Goal: Information Seeking & Learning: Compare options

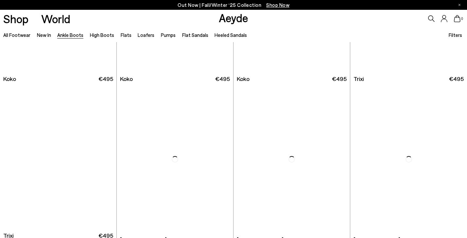
scroll to position [3161, 0]
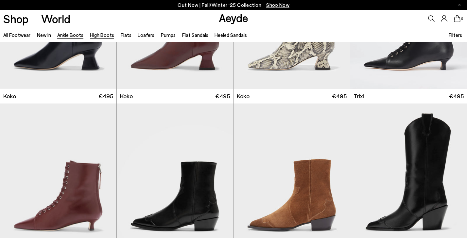
click at [99, 36] on link "High Boots" at bounding box center [102, 35] width 24 height 6
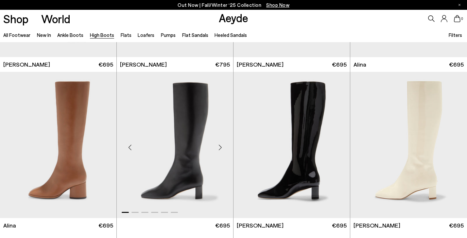
scroll to position [938, 0]
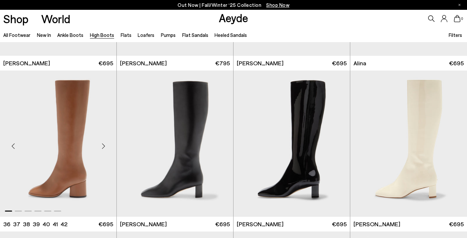
click at [104, 146] on div "Next slide" at bounding box center [104, 147] width 20 height 20
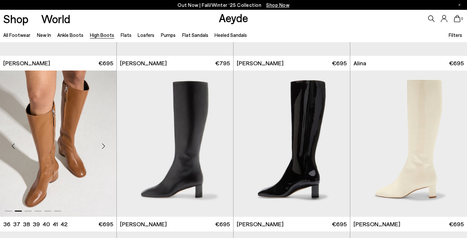
click at [104, 146] on div "Next slide" at bounding box center [104, 147] width 20 height 20
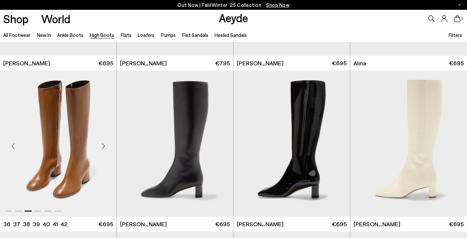
click at [104, 146] on div "Next slide" at bounding box center [104, 147] width 20 height 20
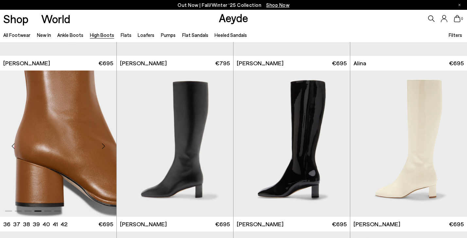
click at [104, 146] on div "Next slide" at bounding box center [104, 147] width 20 height 20
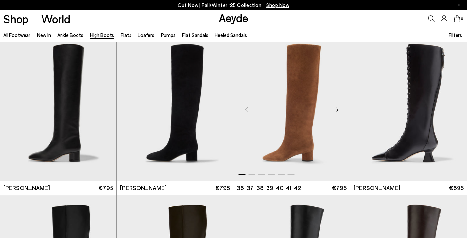
scroll to position [171, 0]
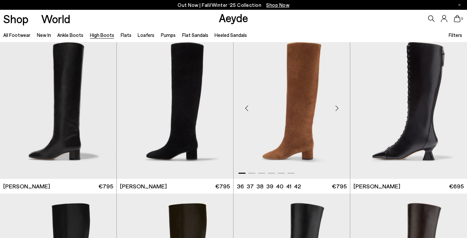
click at [338, 111] on div "Next slide" at bounding box center [337, 109] width 20 height 20
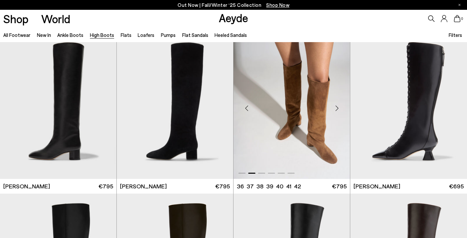
click at [338, 111] on div "Next slide" at bounding box center [337, 109] width 20 height 20
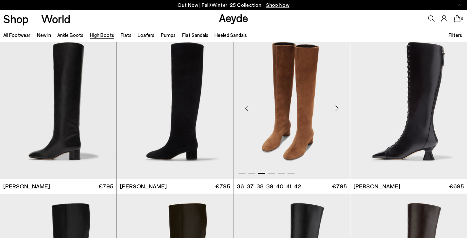
click at [338, 111] on div "Next slide" at bounding box center [337, 109] width 20 height 20
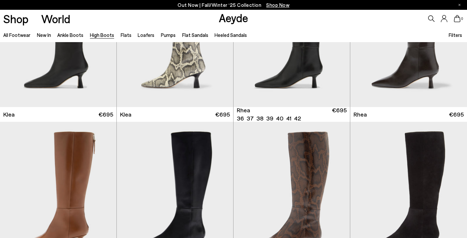
scroll to position [566, 0]
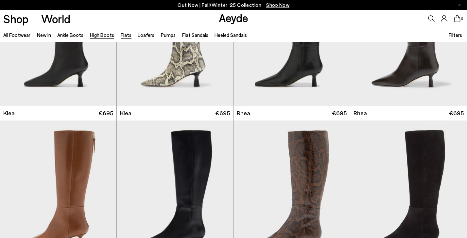
click at [121, 38] on link "Flats" at bounding box center [126, 35] width 11 height 6
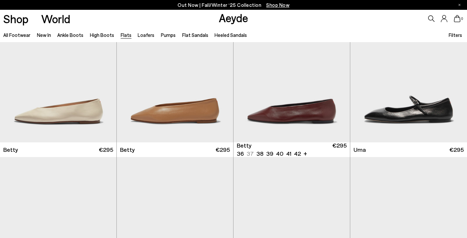
scroll to position [537, 0]
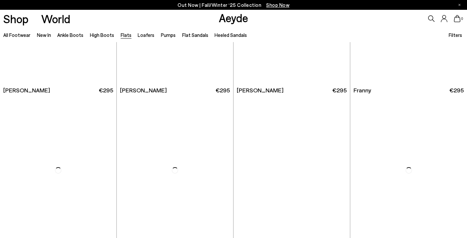
scroll to position [2034, 0]
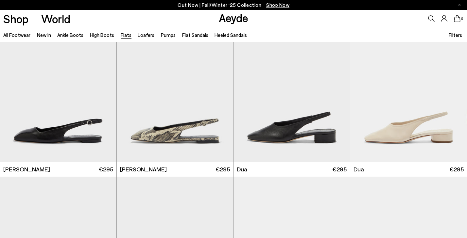
scroll to position [2964, 0]
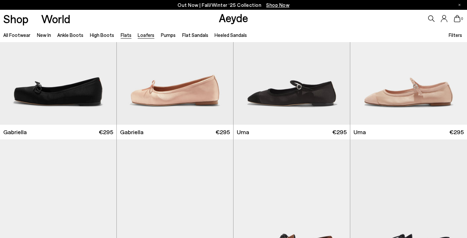
click at [141, 36] on link "Loafers" at bounding box center [146, 35] width 17 height 6
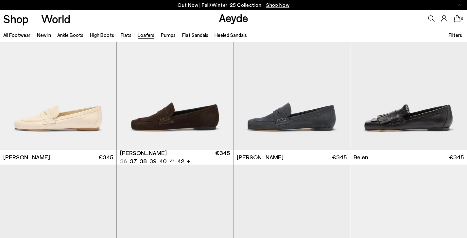
scroll to position [185, 0]
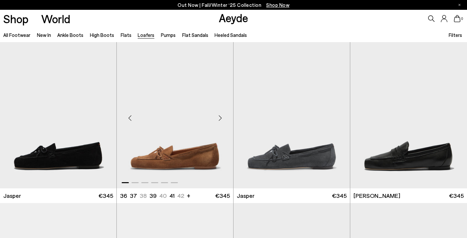
click at [185, 165] on img "1 / 6" at bounding box center [175, 115] width 116 height 147
click at [285, 158] on img "1 / 6" at bounding box center [292, 115] width 116 height 147
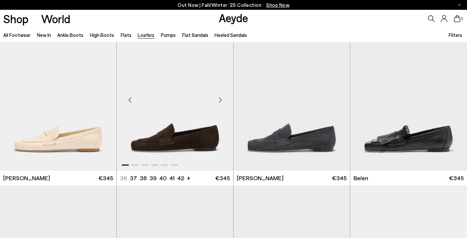
scroll to position [191, 0]
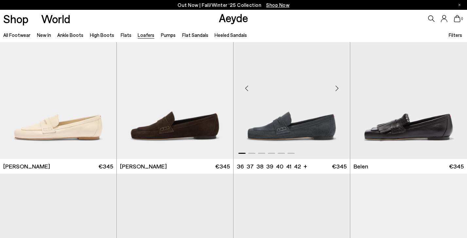
click at [337, 89] on div "Next slide" at bounding box center [337, 89] width 20 height 20
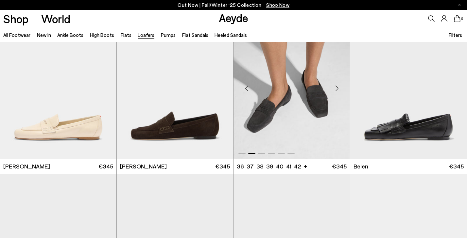
click at [337, 89] on div "Next slide" at bounding box center [337, 89] width 20 height 20
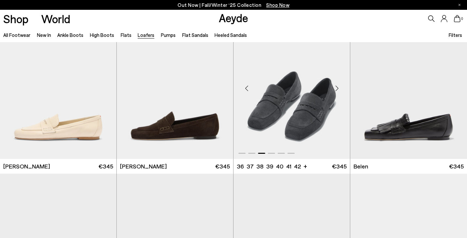
click at [337, 89] on div "Next slide" at bounding box center [337, 89] width 20 height 20
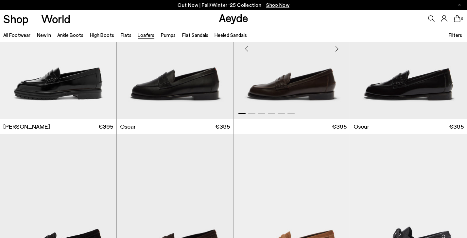
scroll to position [529, 0]
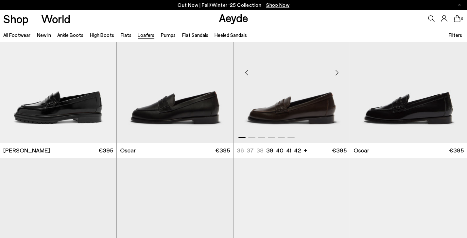
click at [338, 72] on div "Next slide" at bounding box center [337, 73] width 20 height 20
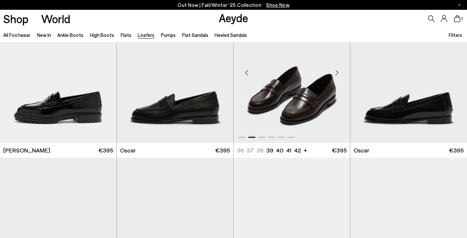
click at [338, 72] on div "Next slide" at bounding box center [337, 73] width 20 height 20
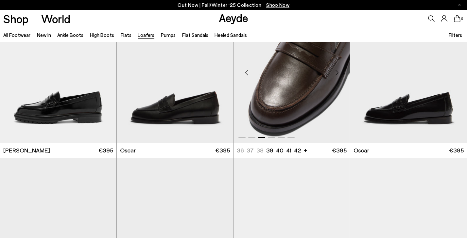
click at [338, 72] on div "Next slide" at bounding box center [337, 73] width 20 height 20
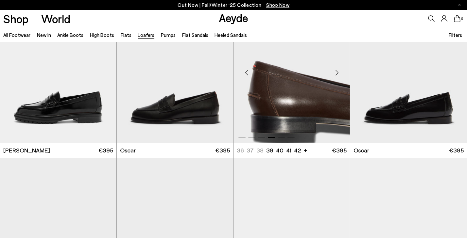
click at [338, 72] on div "Next slide" at bounding box center [337, 73] width 20 height 20
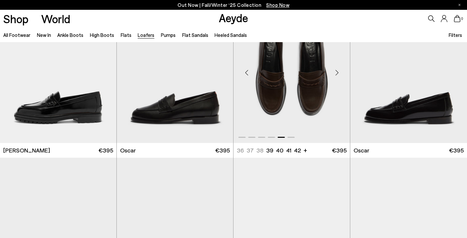
click at [338, 72] on div "Next slide" at bounding box center [337, 73] width 20 height 20
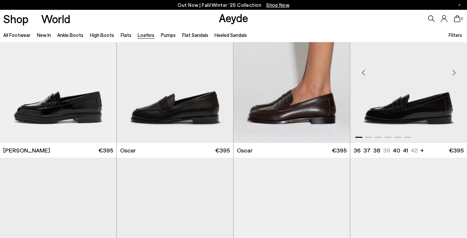
click at [381, 104] on img "1 / 6" at bounding box center [408, 70] width 117 height 147
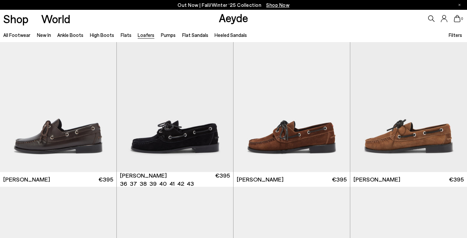
scroll to position [823, 0]
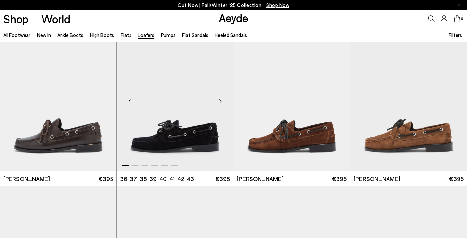
click at [220, 101] on div "Next slide" at bounding box center [220, 101] width 20 height 20
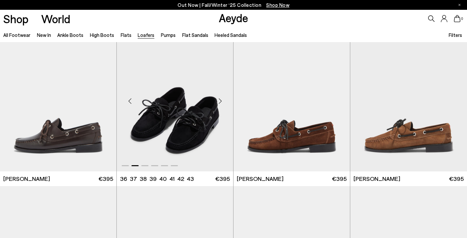
click at [220, 101] on div "Next slide" at bounding box center [220, 101] width 20 height 20
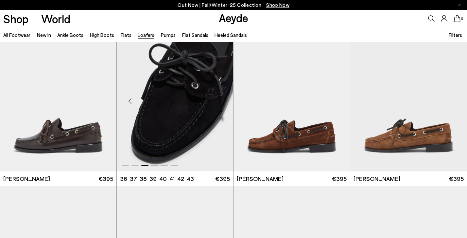
click at [220, 101] on div "Next slide" at bounding box center [220, 101] width 20 height 20
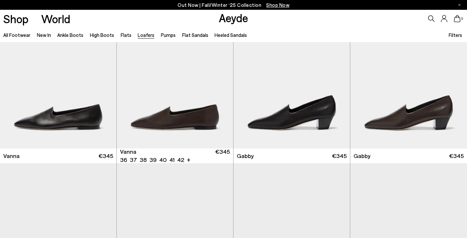
scroll to position [1007, 0]
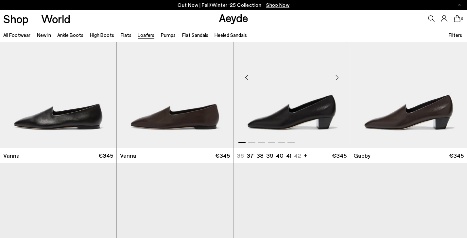
click at [338, 77] on div "Next slide" at bounding box center [337, 78] width 20 height 20
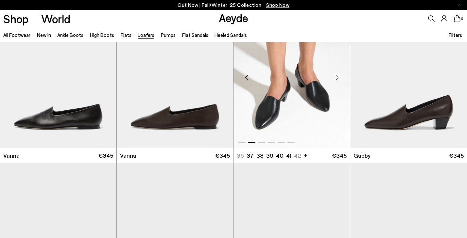
click at [338, 77] on div "Next slide" at bounding box center [337, 78] width 20 height 20
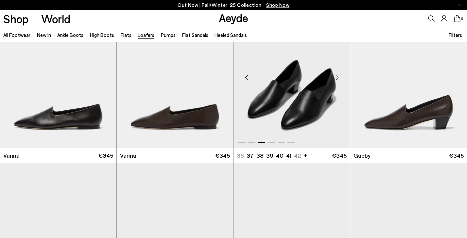
click at [338, 77] on div "Next slide" at bounding box center [337, 78] width 20 height 20
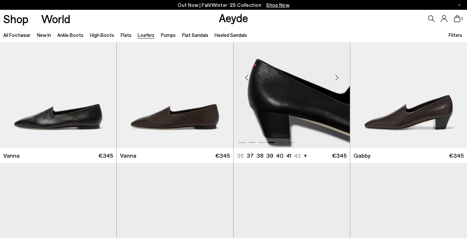
click at [338, 77] on div "Next slide" at bounding box center [337, 78] width 20 height 20
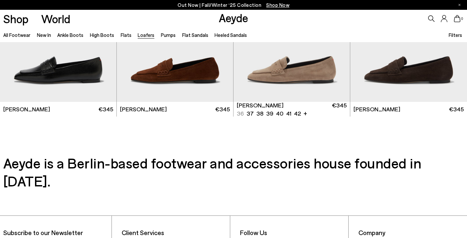
scroll to position [1216, 0]
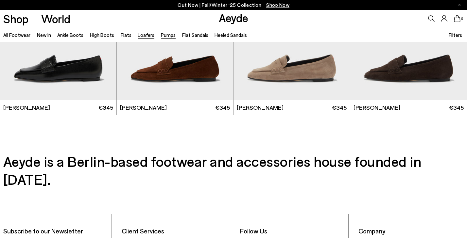
click at [164, 36] on link "Pumps" at bounding box center [168, 35] width 15 height 6
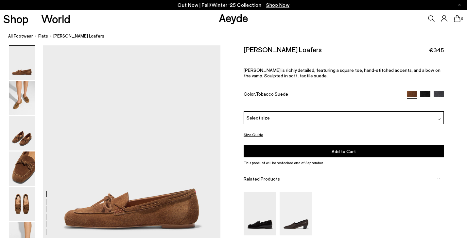
scroll to position [21, 0]
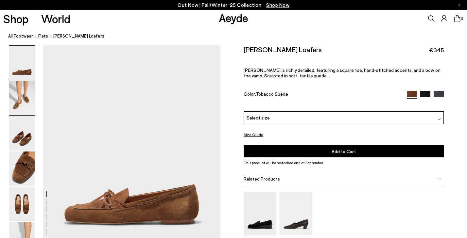
click at [26, 99] on img at bounding box center [22, 98] width 26 height 34
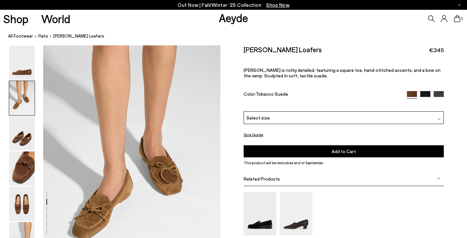
scroll to position [238, 0]
click at [426, 93] on img at bounding box center [425, 96] width 10 height 10
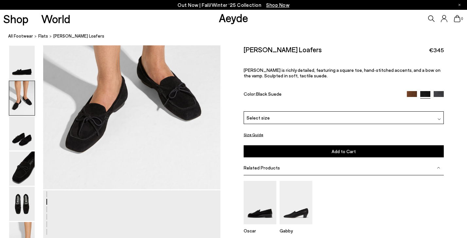
scroll to position [328, 0]
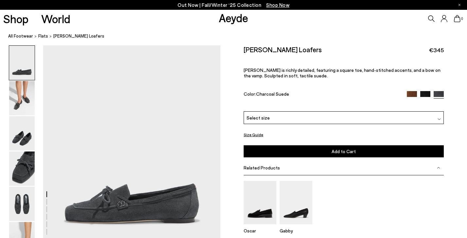
scroll to position [23, 0]
click at [306, 120] on div "Select size" at bounding box center [344, 118] width 200 height 13
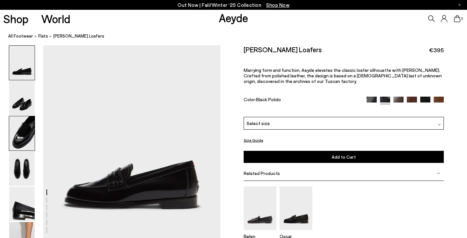
click at [24, 136] on img at bounding box center [22, 133] width 26 height 34
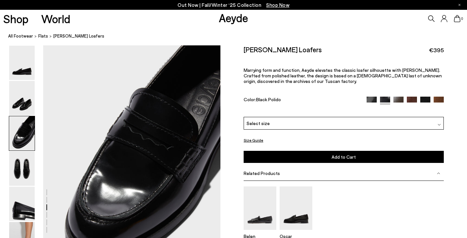
scroll to position [432, 0]
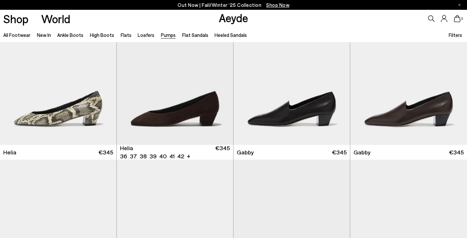
scroll to position [528, 0]
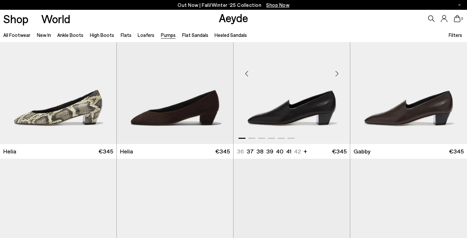
click at [339, 71] on div "Next slide" at bounding box center [337, 74] width 20 height 20
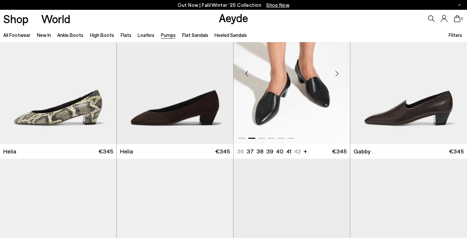
click at [339, 71] on div "Next slide" at bounding box center [337, 74] width 20 height 20
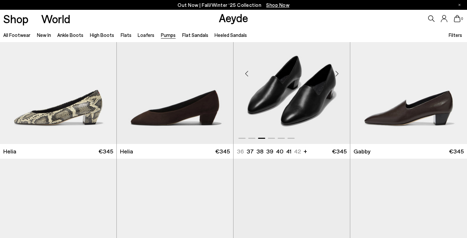
click at [339, 71] on div "Next slide" at bounding box center [337, 74] width 20 height 20
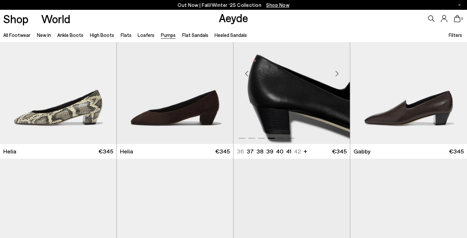
click at [339, 71] on div "Next slide" at bounding box center [337, 74] width 20 height 20
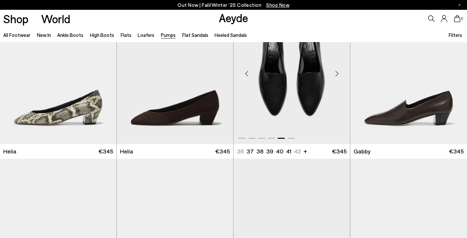
click at [339, 71] on div "Next slide" at bounding box center [337, 74] width 20 height 20
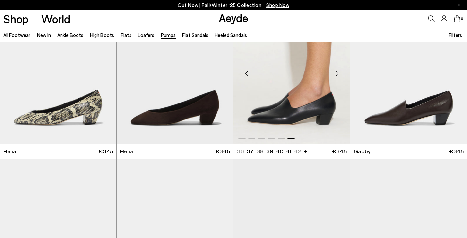
click at [339, 71] on div "Next slide" at bounding box center [337, 74] width 20 height 20
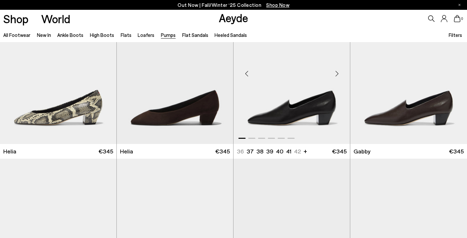
click at [339, 71] on div "Next slide" at bounding box center [337, 74] width 20 height 20
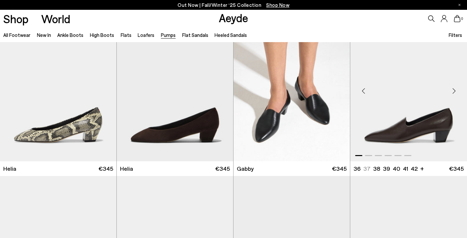
scroll to position [504, 0]
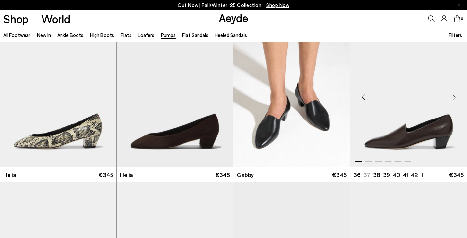
click at [455, 95] on div "Next slide" at bounding box center [454, 97] width 20 height 20
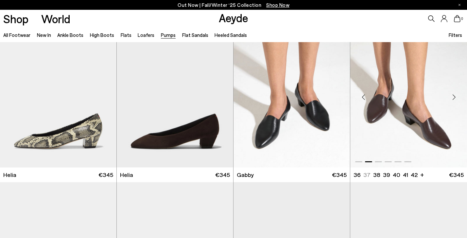
click at [455, 95] on div "Next slide" at bounding box center [454, 97] width 20 height 20
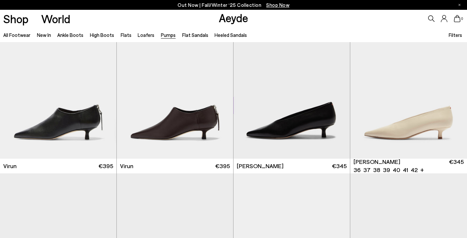
scroll to position [675, 0]
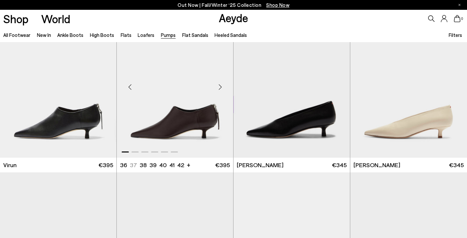
click at [221, 87] on div "Next slide" at bounding box center [220, 88] width 20 height 20
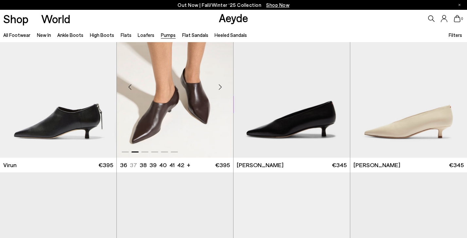
click at [221, 87] on div "Next slide" at bounding box center [220, 88] width 20 height 20
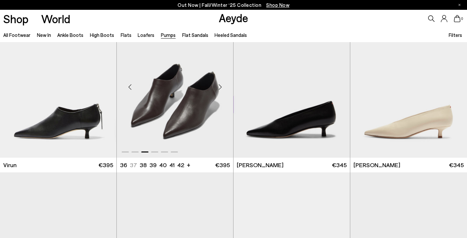
click at [221, 87] on div "Next slide" at bounding box center [220, 88] width 20 height 20
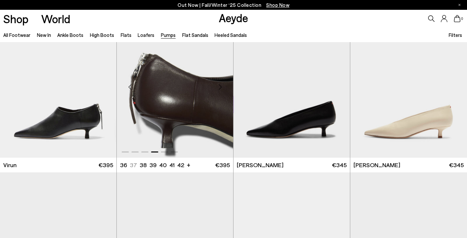
click at [221, 87] on div "Next slide" at bounding box center [220, 88] width 20 height 20
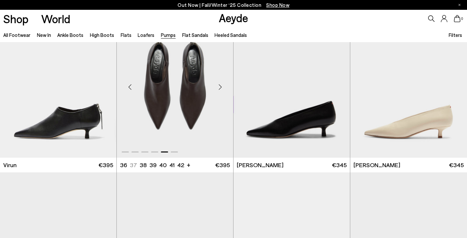
click at [221, 87] on div "Next slide" at bounding box center [220, 88] width 20 height 20
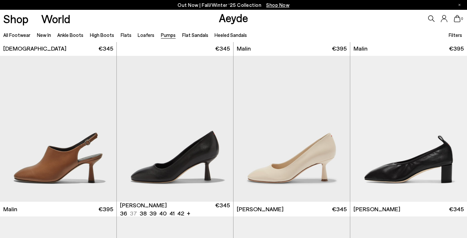
scroll to position [1115, 0]
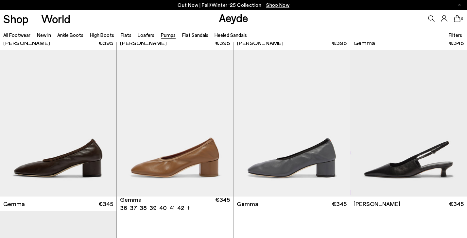
scroll to position [1766, 0]
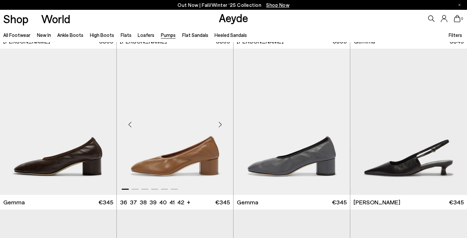
click at [223, 122] on div "Next slide" at bounding box center [220, 125] width 20 height 20
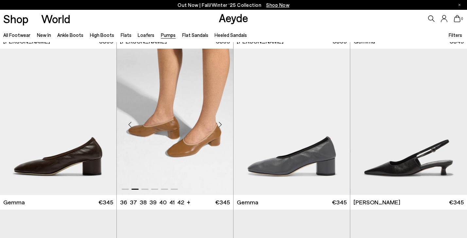
click at [223, 122] on div "Next slide" at bounding box center [220, 125] width 20 height 20
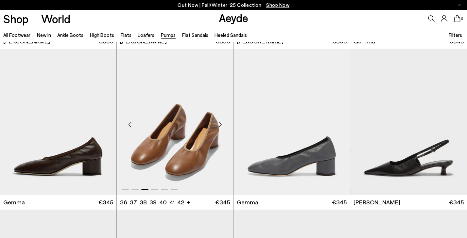
click at [223, 122] on div "Next slide" at bounding box center [220, 125] width 20 height 20
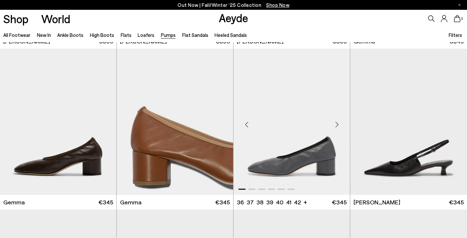
click at [336, 122] on div "Next slide" at bounding box center [337, 125] width 20 height 20
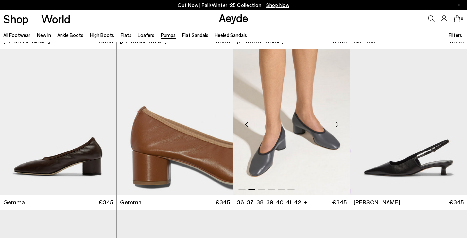
click at [336, 122] on div "Next slide" at bounding box center [337, 125] width 20 height 20
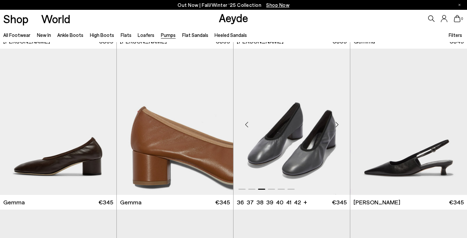
click at [336, 122] on div "Next slide" at bounding box center [337, 125] width 20 height 20
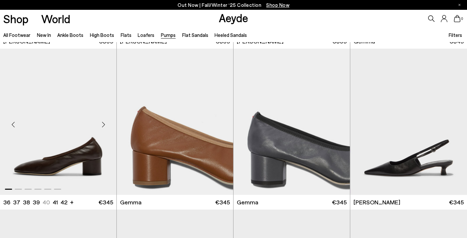
click at [104, 122] on div "Next slide" at bounding box center [104, 125] width 20 height 20
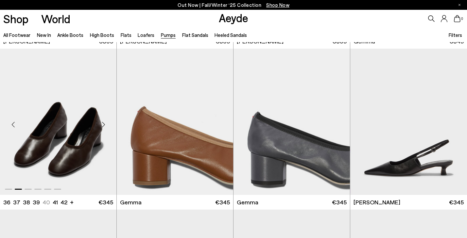
click at [104, 122] on div "Next slide" at bounding box center [104, 125] width 20 height 20
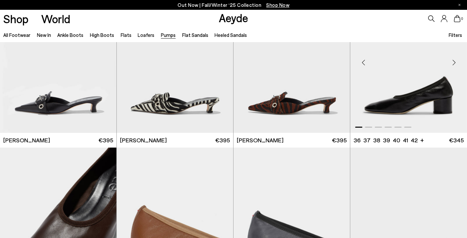
scroll to position [1670, 0]
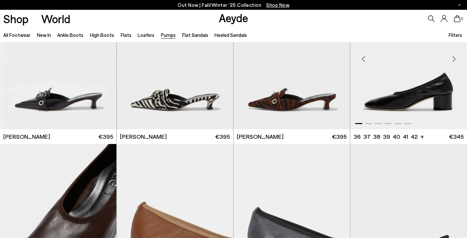
click at [453, 58] on div "Next slide" at bounding box center [454, 59] width 20 height 20
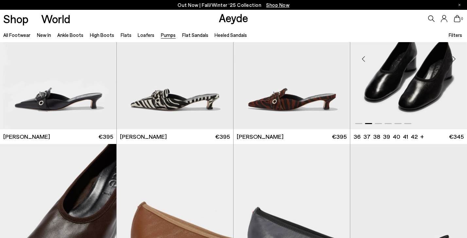
click at [453, 58] on div "Next slide" at bounding box center [454, 59] width 20 height 20
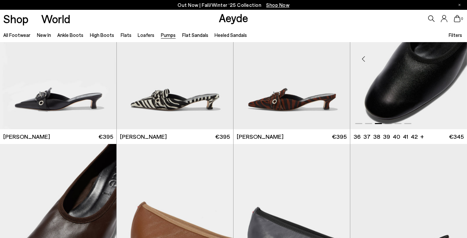
click at [453, 58] on div "Next slide" at bounding box center [454, 59] width 20 height 20
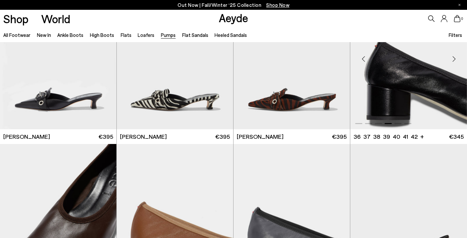
click at [453, 58] on div "Next slide" at bounding box center [454, 59] width 20 height 20
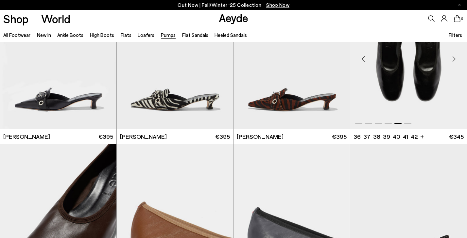
click at [453, 58] on div "Next slide" at bounding box center [454, 59] width 20 height 20
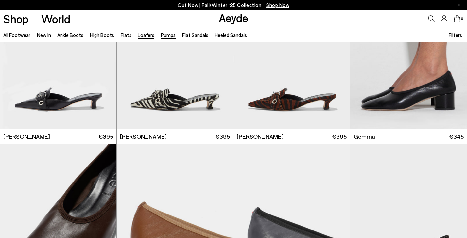
click at [140, 36] on link "Loafers" at bounding box center [146, 35] width 17 height 6
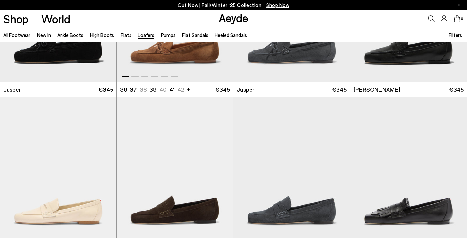
scroll to position [107, 0]
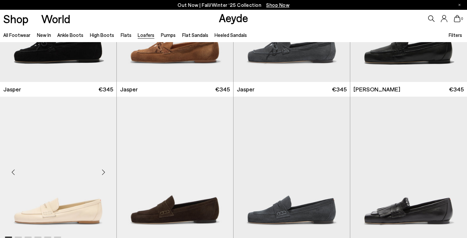
click at [103, 172] on div "Next slide" at bounding box center [104, 173] width 20 height 20
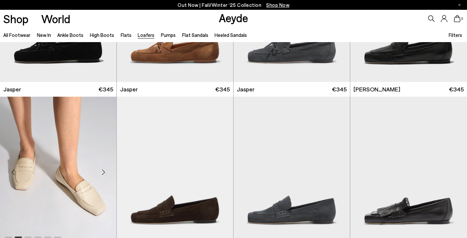
click at [103, 172] on div "Next slide" at bounding box center [104, 173] width 20 height 20
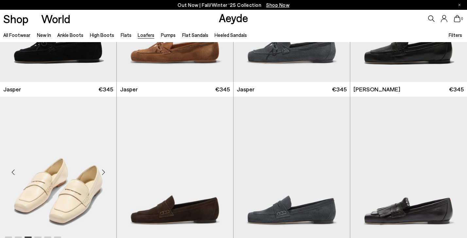
click at [103, 172] on div "Next slide" at bounding box center [104, 173] width 20 height 20
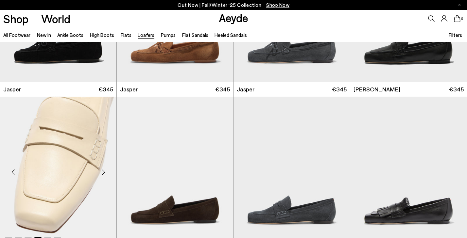
click at [103, 172] on div "Next slide" at bounding box center [104, 173] width 20 height 20
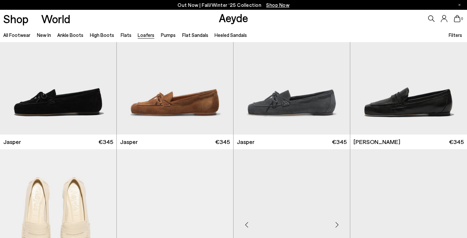
scroll to position [46, 0]
